Goal: Task Accomplishment & Management: Use online tool/utility

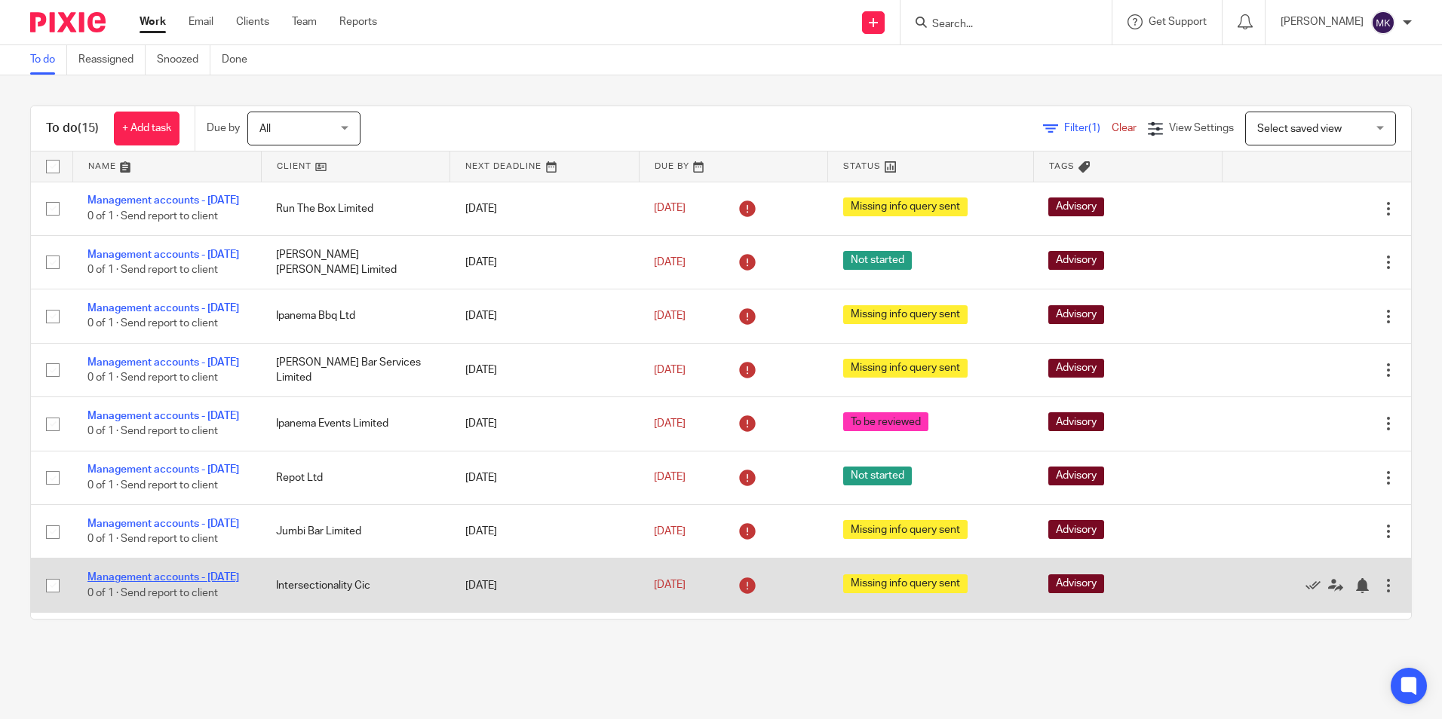
scroll to position [302, 0]
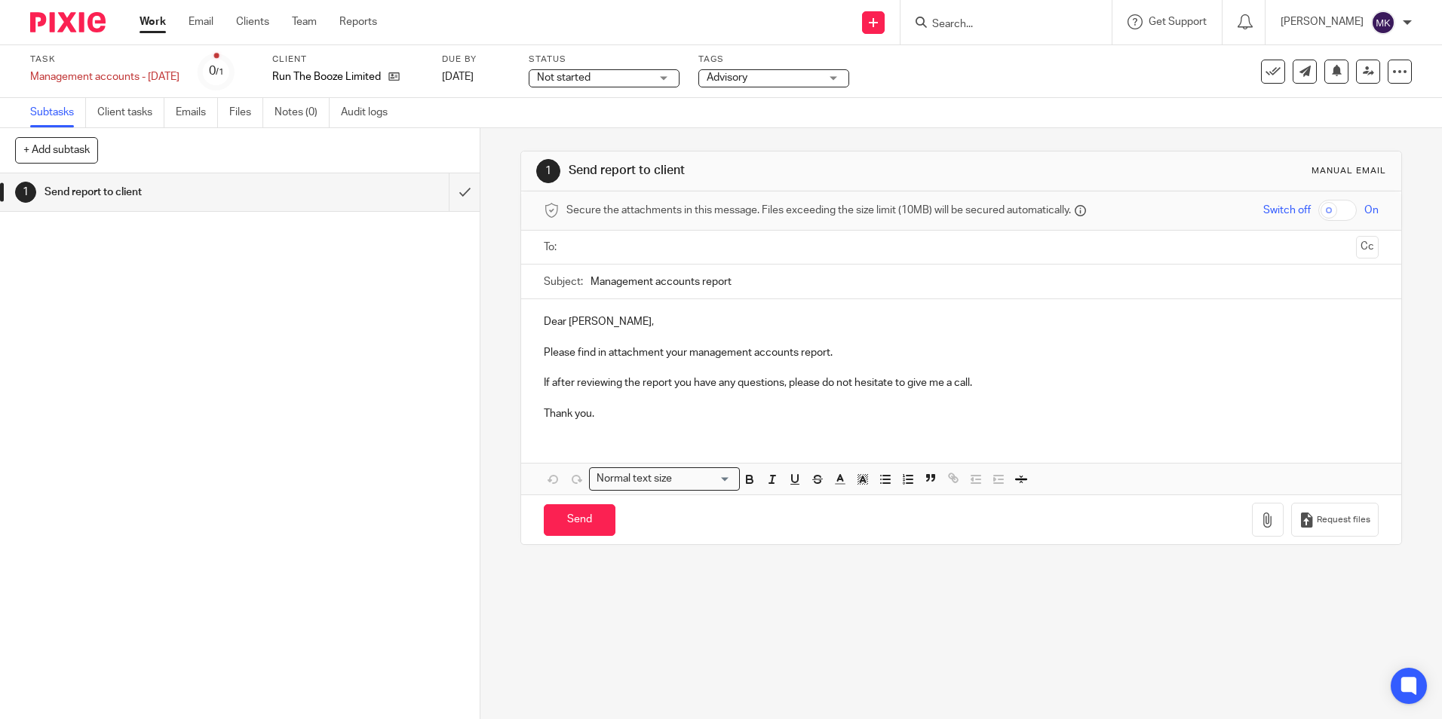
click at [663, 75] on div "Not started Not started" at bounding box center [604, 78] width 151 height 18
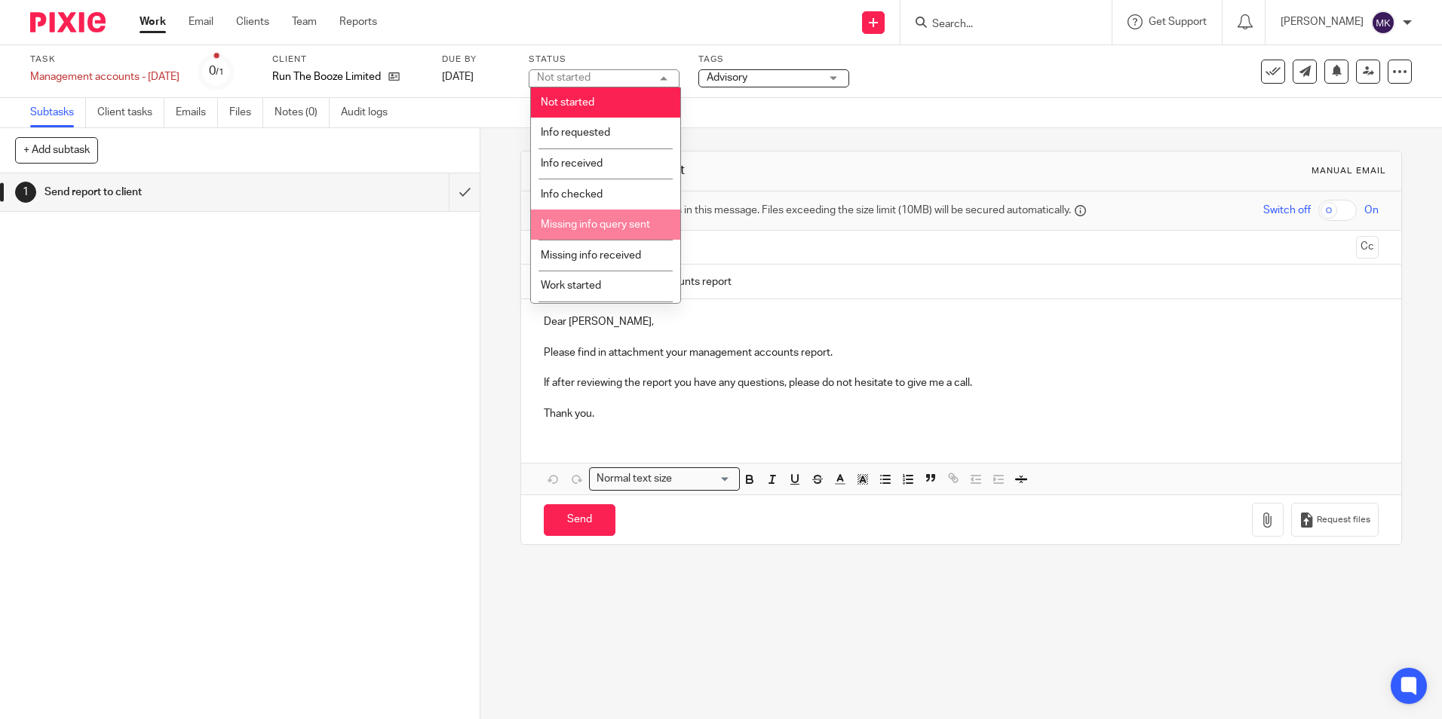
click at [633, 221] on span "Missing info query sent" at bounding box center [595, 224] width 109 height 11
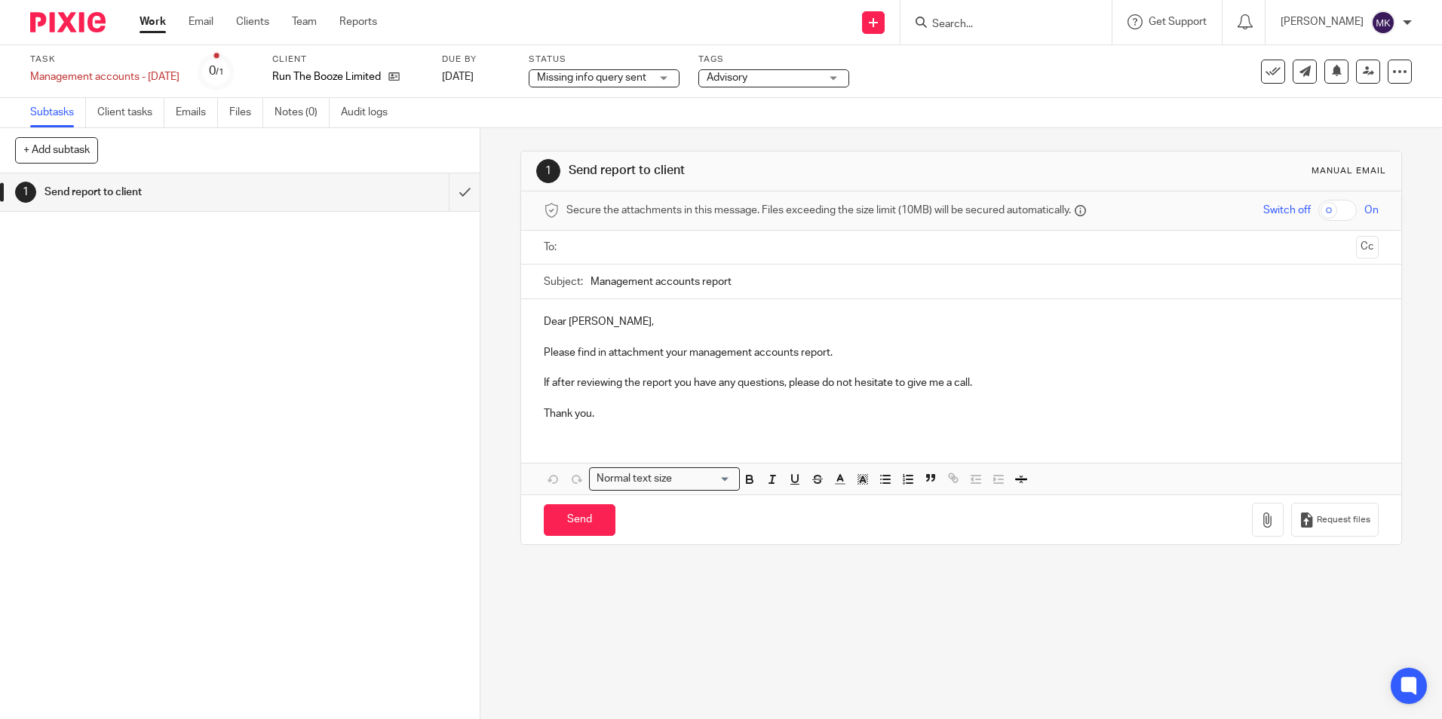
click at [224, 68] on small "/1" at bounding box center [220, 72] width 8 height 8
click at [214, 75] on div "0 /1" at bounding box center [216, 71] width 15 height 17
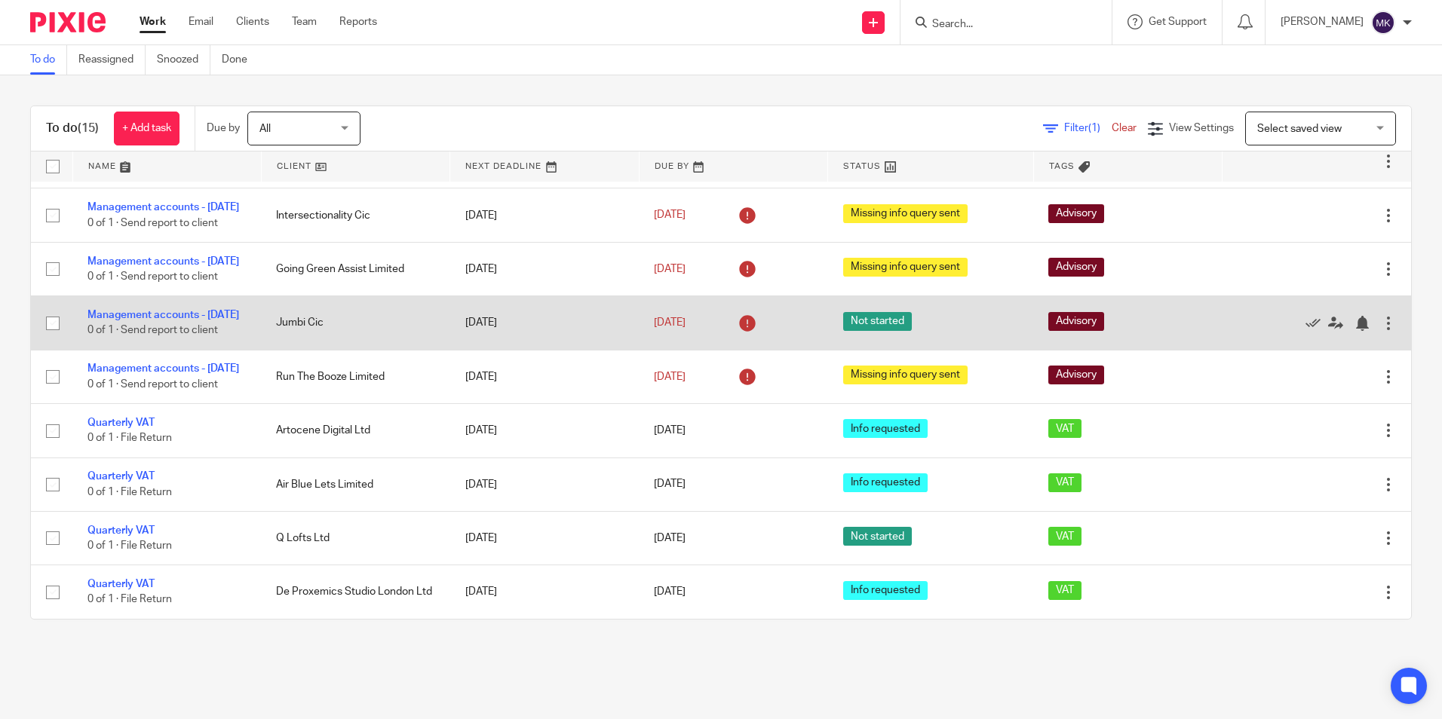
scroll to position [459, 0]
